Goal: Find specific page/section: Find specific page/section

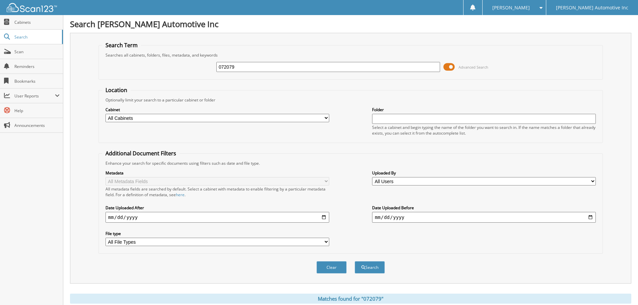
drag, startPoint x: 215, startPoint y: 61, endPoint x: 165, endPoint y: 61, distance: 50.3
click at [165, 61] on div "072079 Advanced Search" at bounding box center [350, 67] width 497 height 18
type input "042928"
click at [355, 261] on button "Search" at bounding box center [370, 267] width 30 height 12
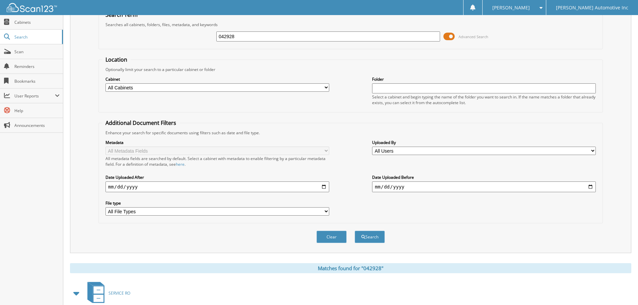
scroll to position [161, 0]
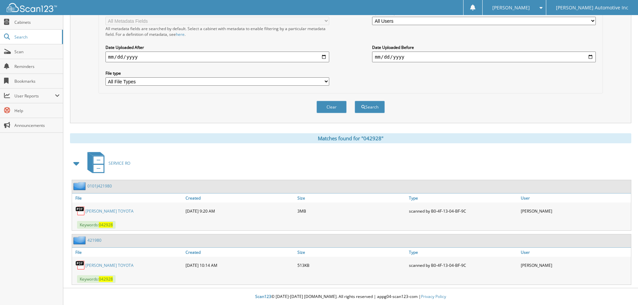
click at [111, 263] on link "[PERSON_NAME] TOYOTA" at bounding box center [109, 266] width 48 height 6
click at [96, 213] on link "PETERSON TOYOTA" at bounding box center [109, 211] width 48 height 6
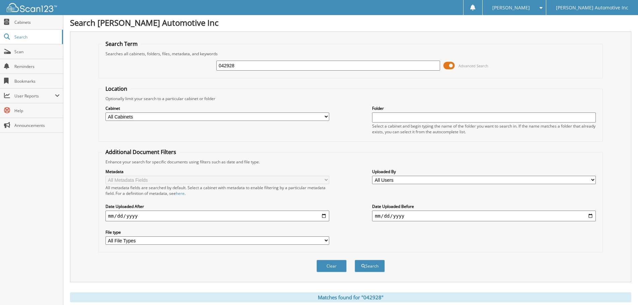
scroll to position [0, 0]
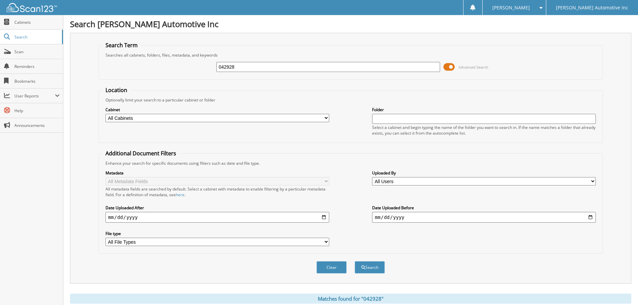
drag, startPoint x: 247, startPoint y: 64, endPoint x: 180, endPoint y: 63, distance: 66.7
click at [180, 63] on div "042928 Advanced Search" at bounding box center [350, 67] width 497 height 18
type input "281009"
click at [355, 261] on button "Search" at bounding box center [370, 267] width 30 height 12
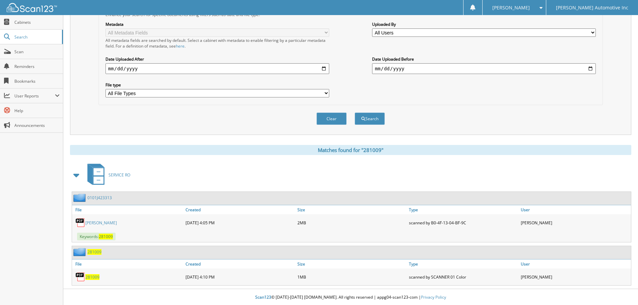
scroll to position [150, 0]
click at [113, 224] on link "[PERSON_NAME]" at bounding box center [100, 222] width 31 height 6
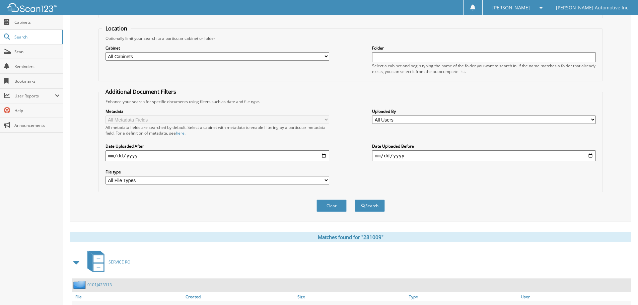
scroll to position [0, 0]
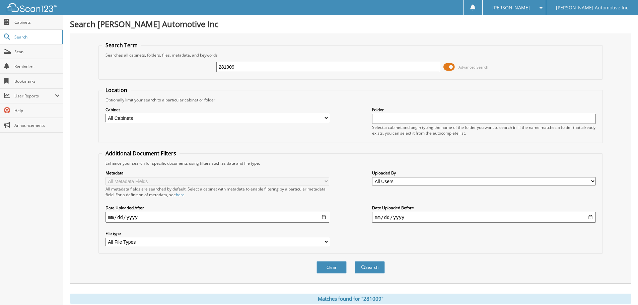
drag, startPoint x: 255, startPoint y: 71, endPoint x: 188, endPoint y: 69, distance: 67.0
click at [188, 69] on div "281009 Advanced Search" at bounding box center [350, 67] width 497 height 18
type input "359441"
click at [355, 261] on button "Search" at bounding box center [370, 267] width 30 height 12
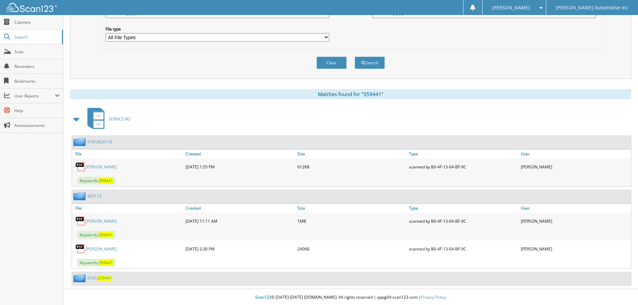
scroll to position [206, 0]
click at [117, 166] on link "EVELYN JACKSON LOWERY" at bounding box center [100, 167] width 31 height 6
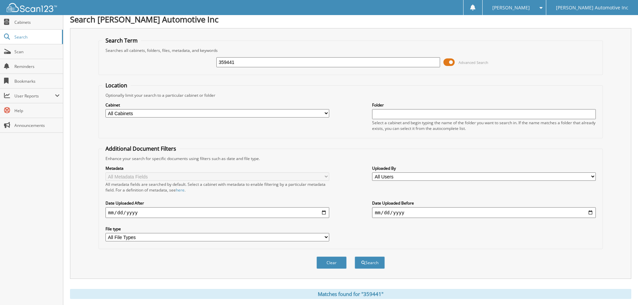
scroll to position [0, 0]
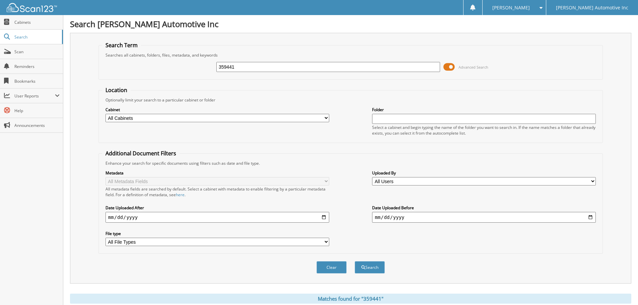
drag, startPoint x: 244, startPoint y: 66, endPoint x: 163, endPoint y: 63, distance: 81.1
click at [163, 63] on div "359441 Advanced Search" at bounding box center [350, 67] width 497 height 18
type input "154151"
click at [355, 261] on button "Search" at bounding box center [370, 267] width 30 height 12
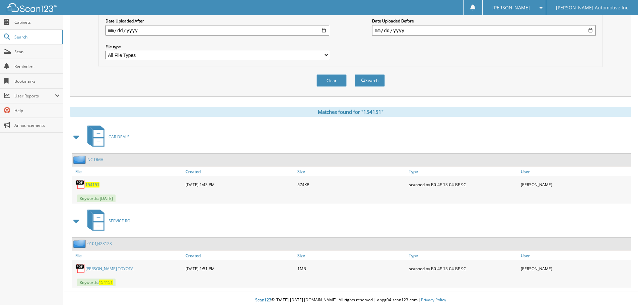
scroll to position [191, 0]
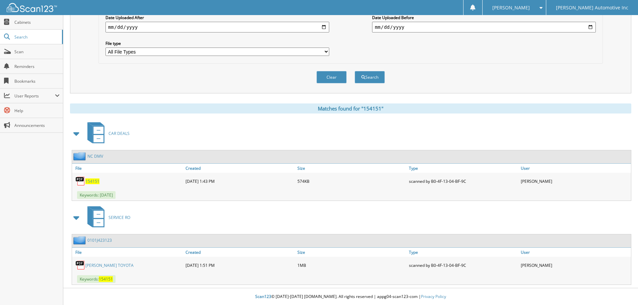
click at [109, 267] on link "[PERSON_NAME] TOYOTA" at bounding box center [109, 266] width 48 height 6
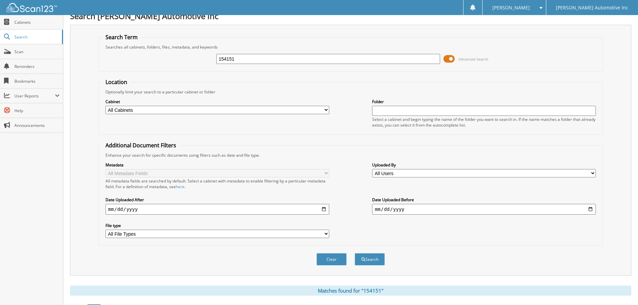
scroll to position [0, 0]
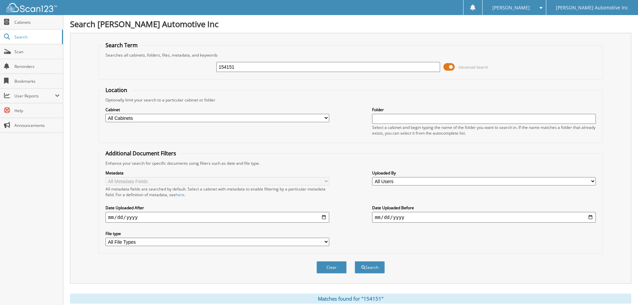
drag, startPoint x: 265, startPoint y: 69, endPoint x: 172, endPoint y: 70, distance: 93.2
click at [167, 69] on div "154151 Advanced Search" at bounding box center [350, 67] width 497 height 18
type input "089341"
click at [355, 261] on button "Search" at bounding box center [370, 267] width 30 height 12
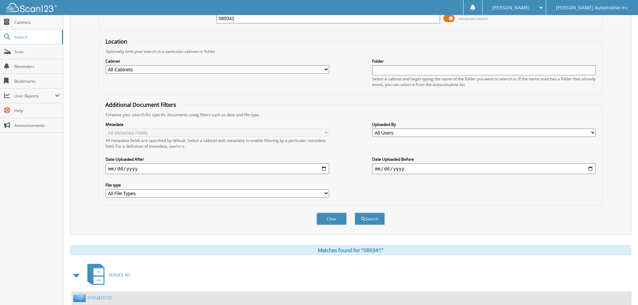
scroll to position [107, 0]
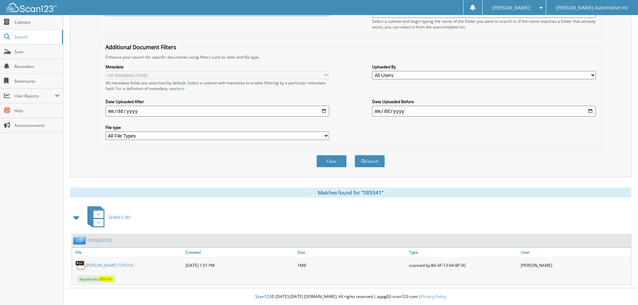
click at [100, 266] on link "[PERSON_NAME] TOYOTA" at bounding box center [109, 266] width 48 height 6
